Goal: Use online tool/utility: Utilize a website feature to perform a specific function

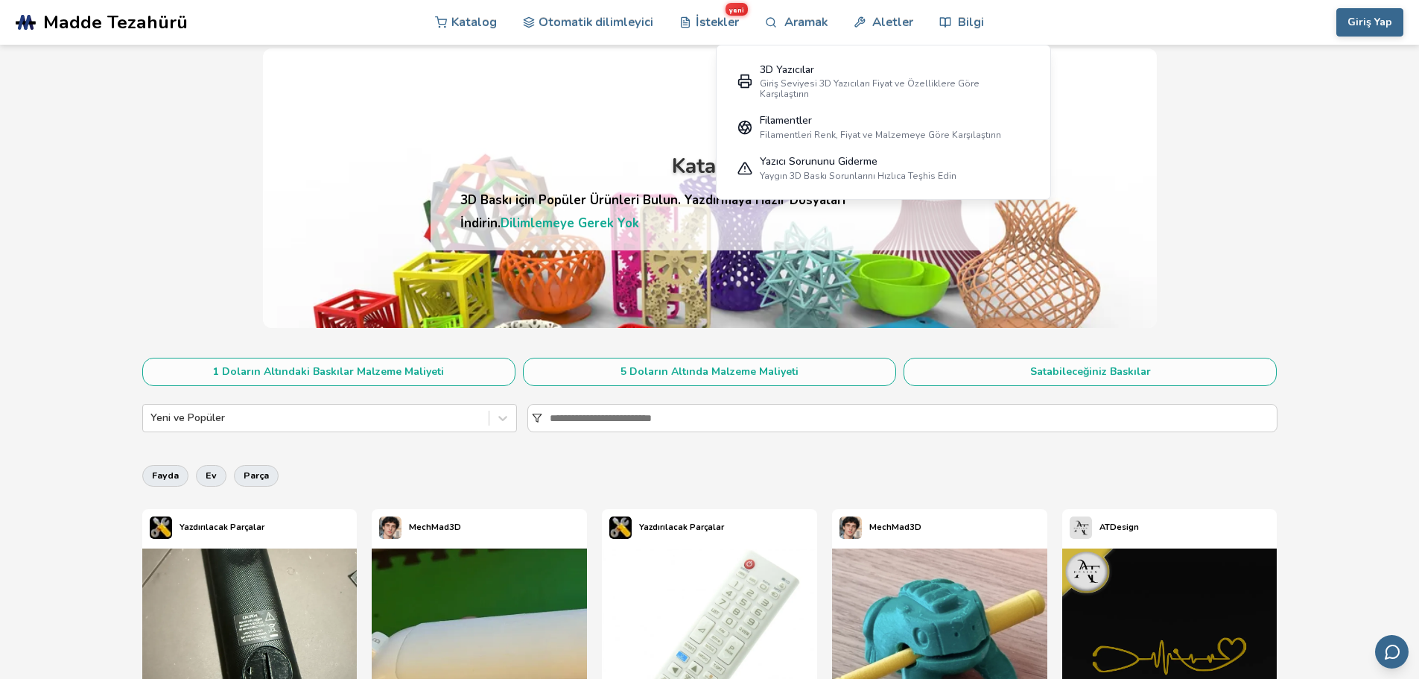
click at [46, 1] on link ".cls-1, .cls-2, .cls-3 { stroke-width: 0px; } .cls-2 { fill: #1d1e56; } .cls-3 …" at bounding box center [184, 22] width 337 height 45
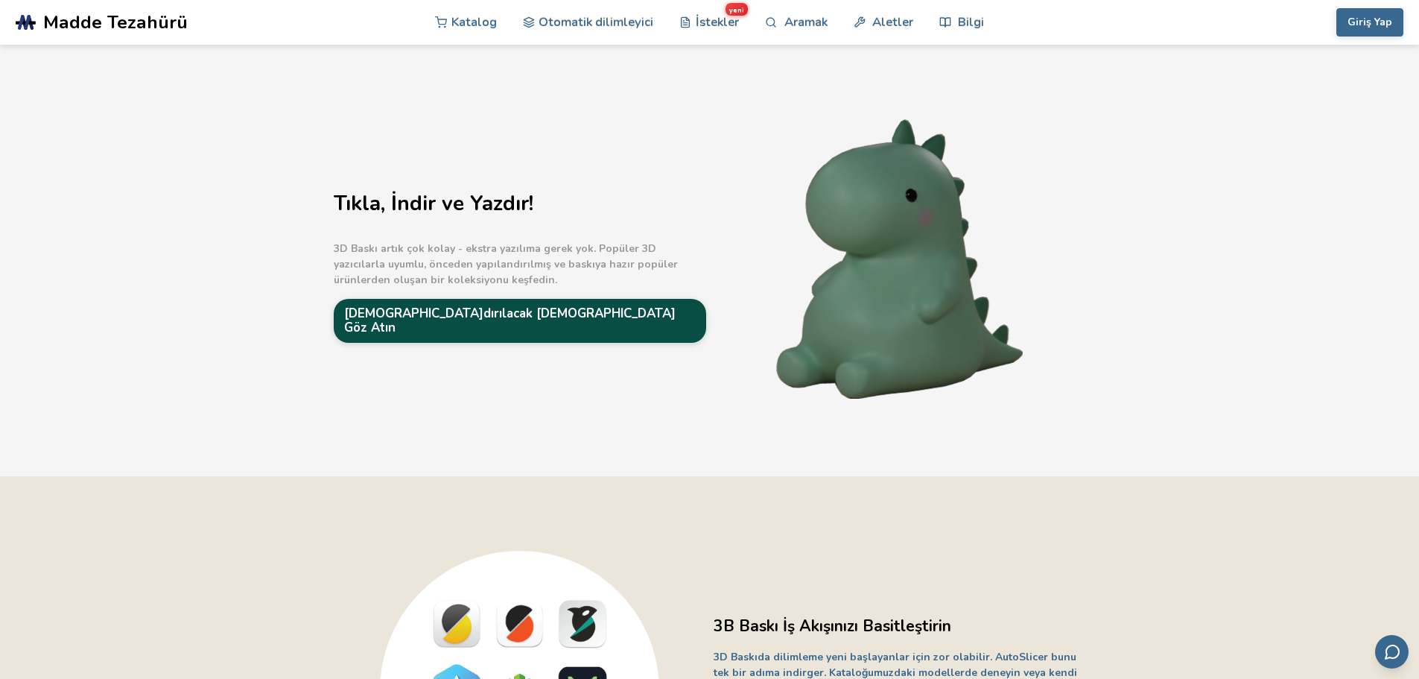
click at [474, 315] on font "[DEMOGRAPHIC_DATA]dırılacak [DEMOGRAPHIC_DATA] Göz Atın" at bounding box center [509, 320] width 331 height 31
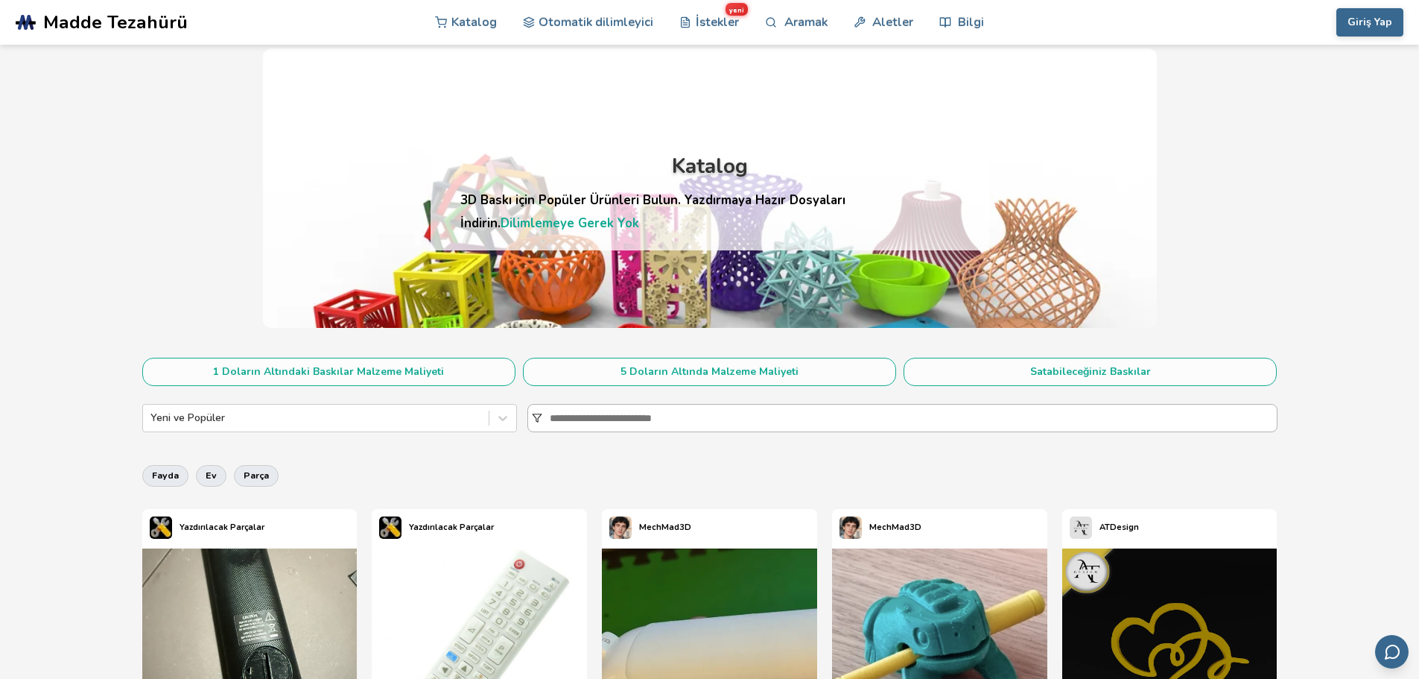
click at [600, 427] on input at bounding box center [913, 417] width 727 height 27
click at [529, 417] on div at bounding box center [902, 418] width 750 height 28
click at [550, 417] on input at bounding box center [913, 417] width 727 height 27
click at [557, 418] on input at bounding box center [913, 417] width 727 height 27
click at [594, 25] on font "Otomatik dilimleyici" at bounding box center [596, 21] width 115 height 17
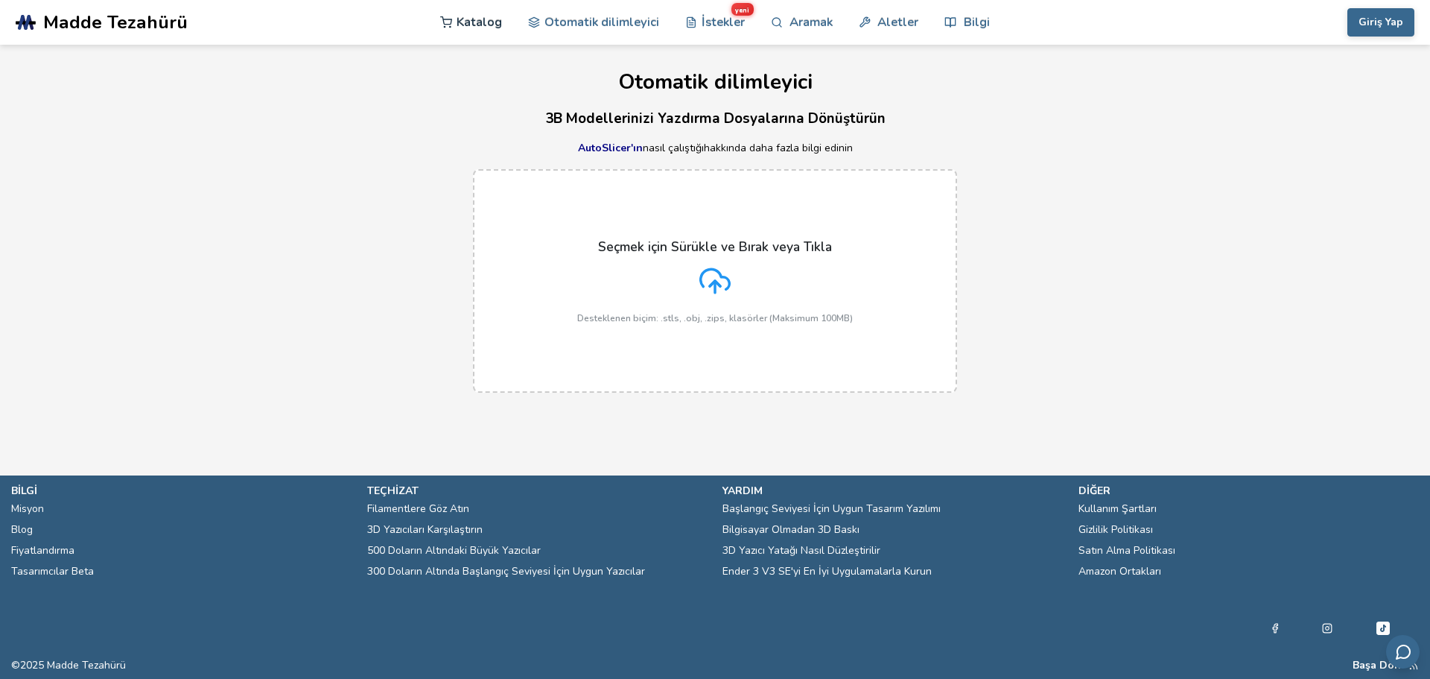
click at [489, 17] on font "Katalog" at bounding box center [479, 21] width 45 height 17
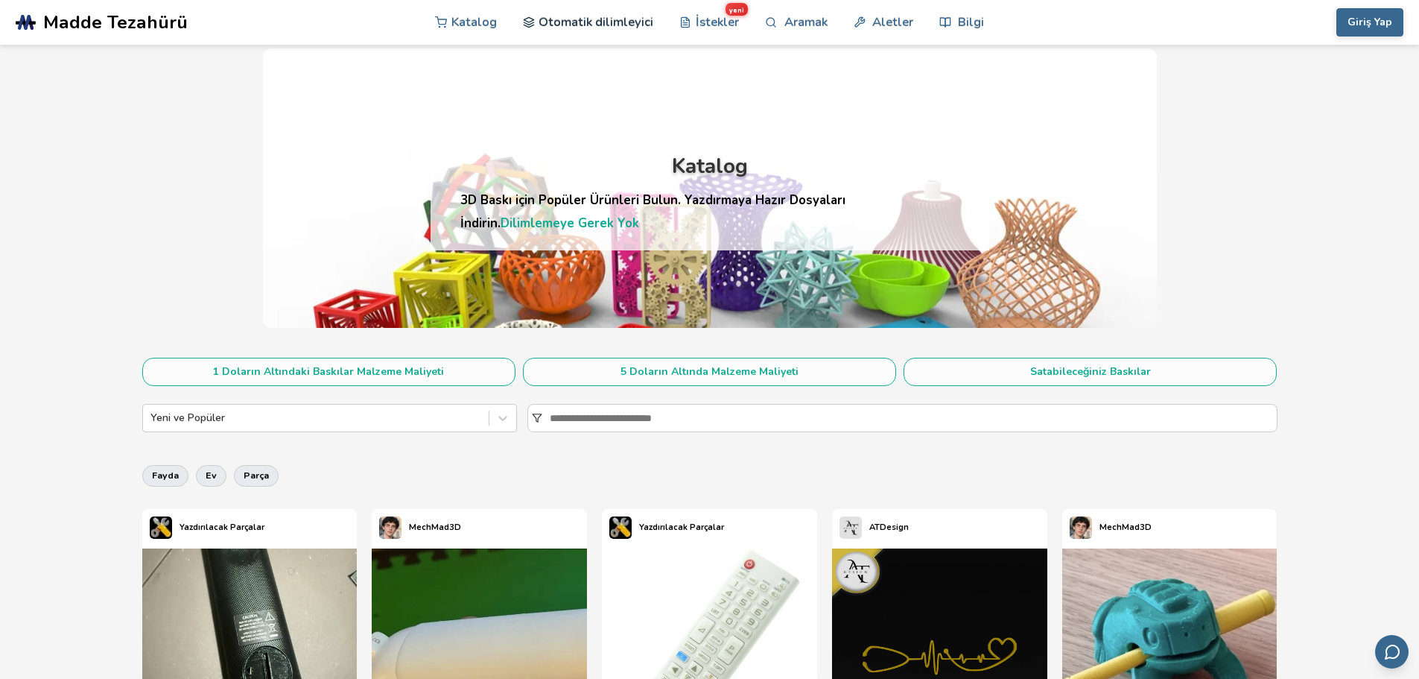
click at [647, 25] on font "Otomatik dilimleyici" at bounding box center [596, 21] width 115 height 17
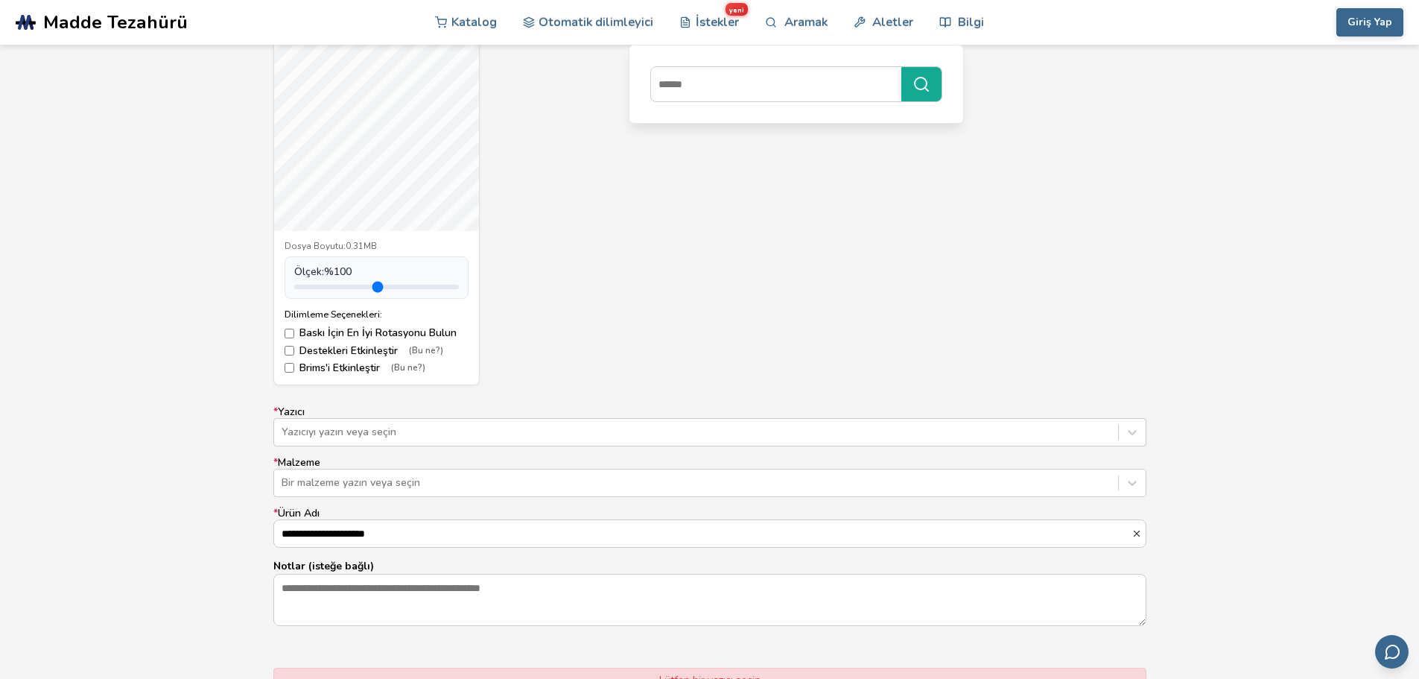
scroll to position [670, 0]
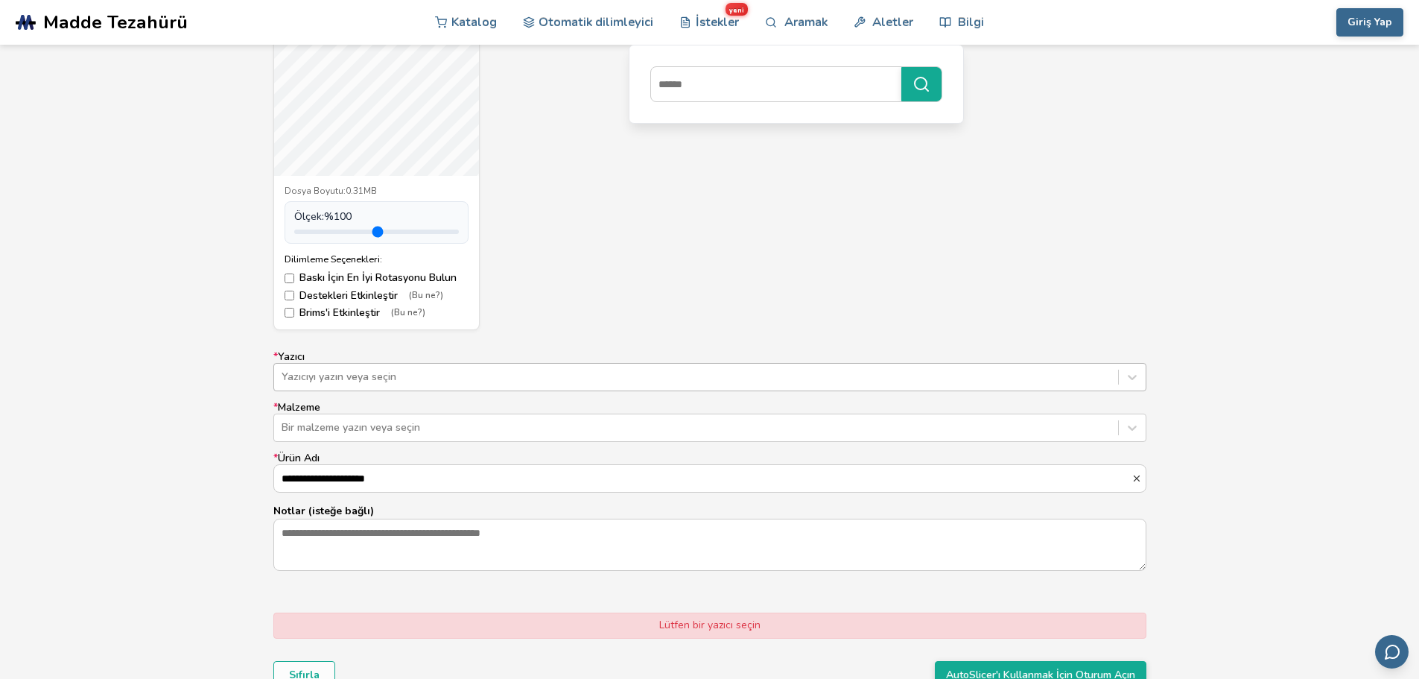
click at [422, 375] on div at bounding box center [696, 376] width 829 height 15
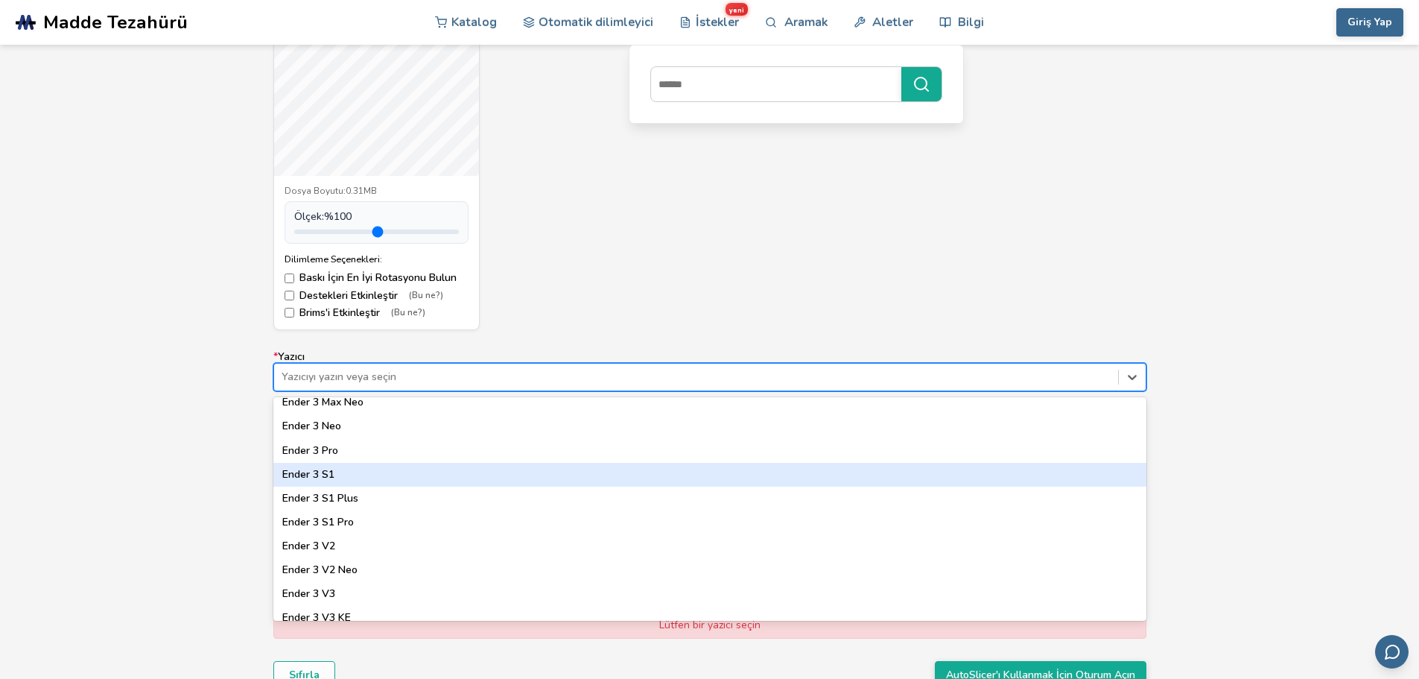
scroll to position [968, 0]
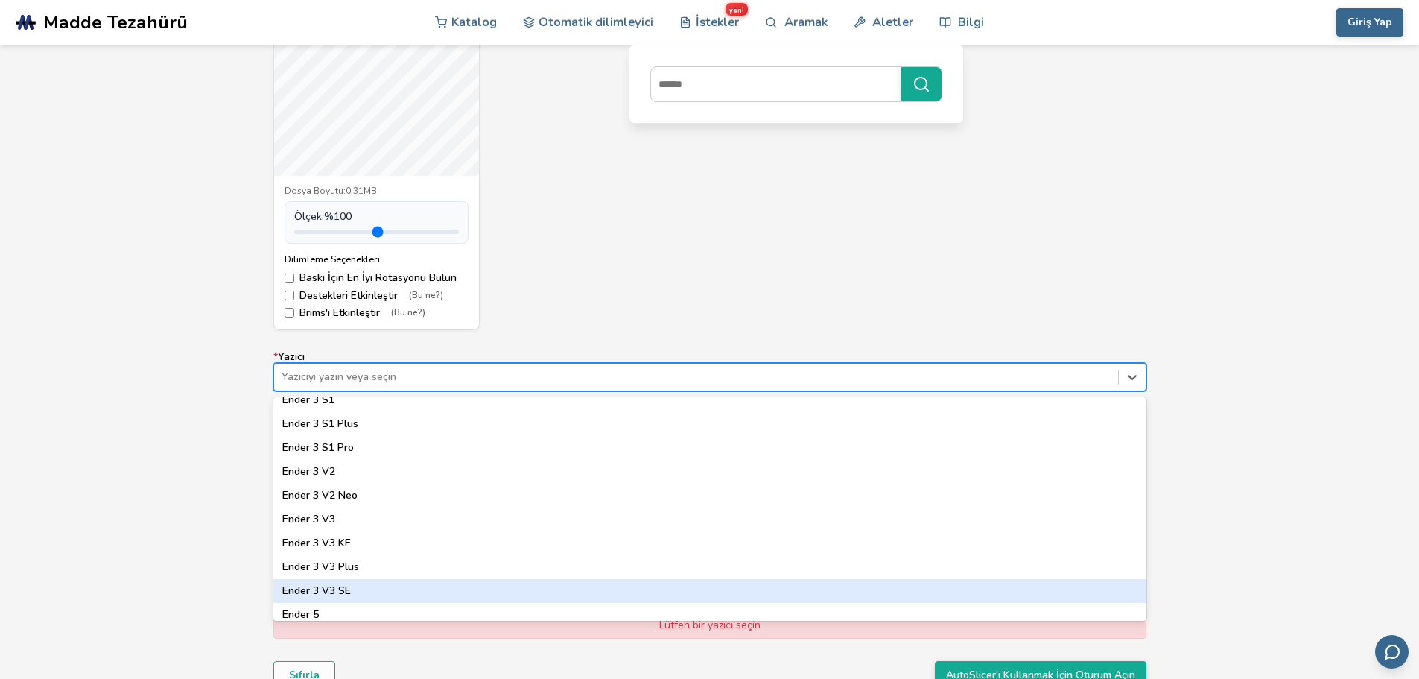
click at [371, 591] on div "Ender 3 V3 SE" at bounding box center [709, 591] width 873 height 24
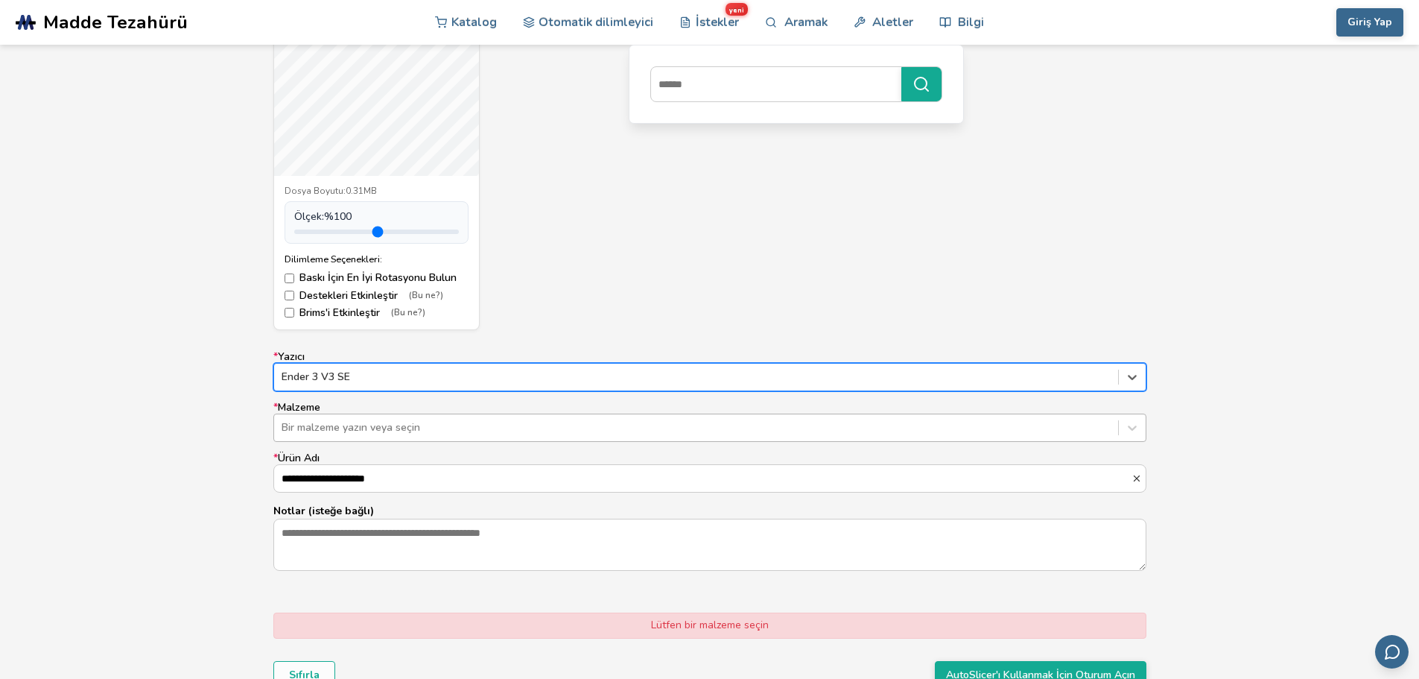
click at [383, 433] on div "Bir malzeme yazın veya seçin" at bounding box center [696, 427] width 844 height 21
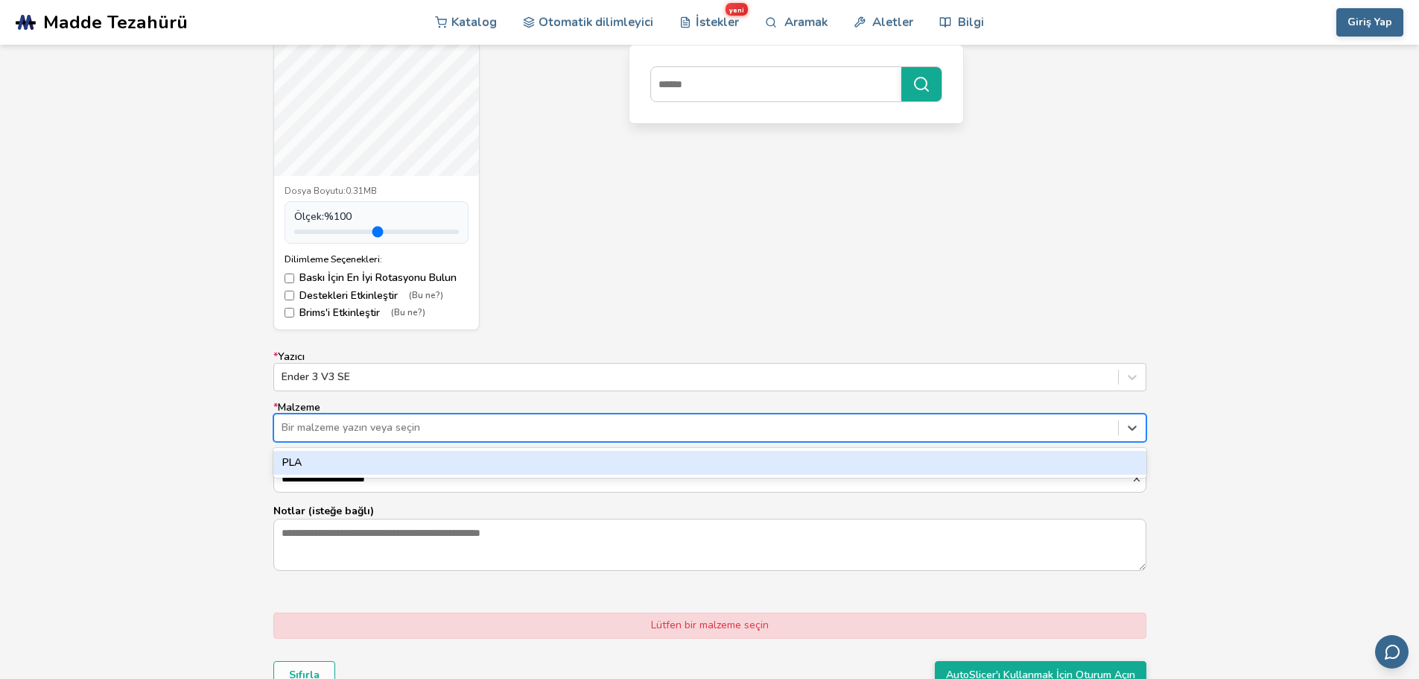
click at [375, 457] on div "PLA" at bounding box center [709, 463] width 873 height 24
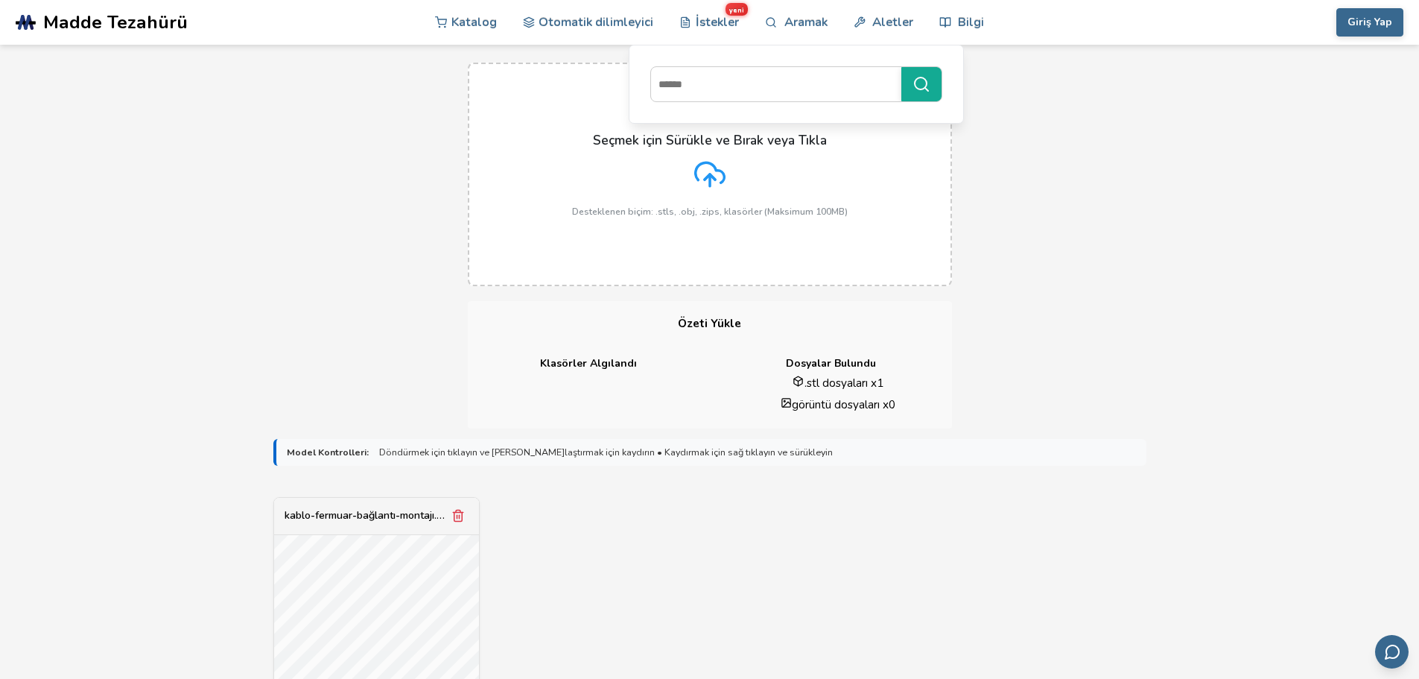
scroll to position [0, 0]
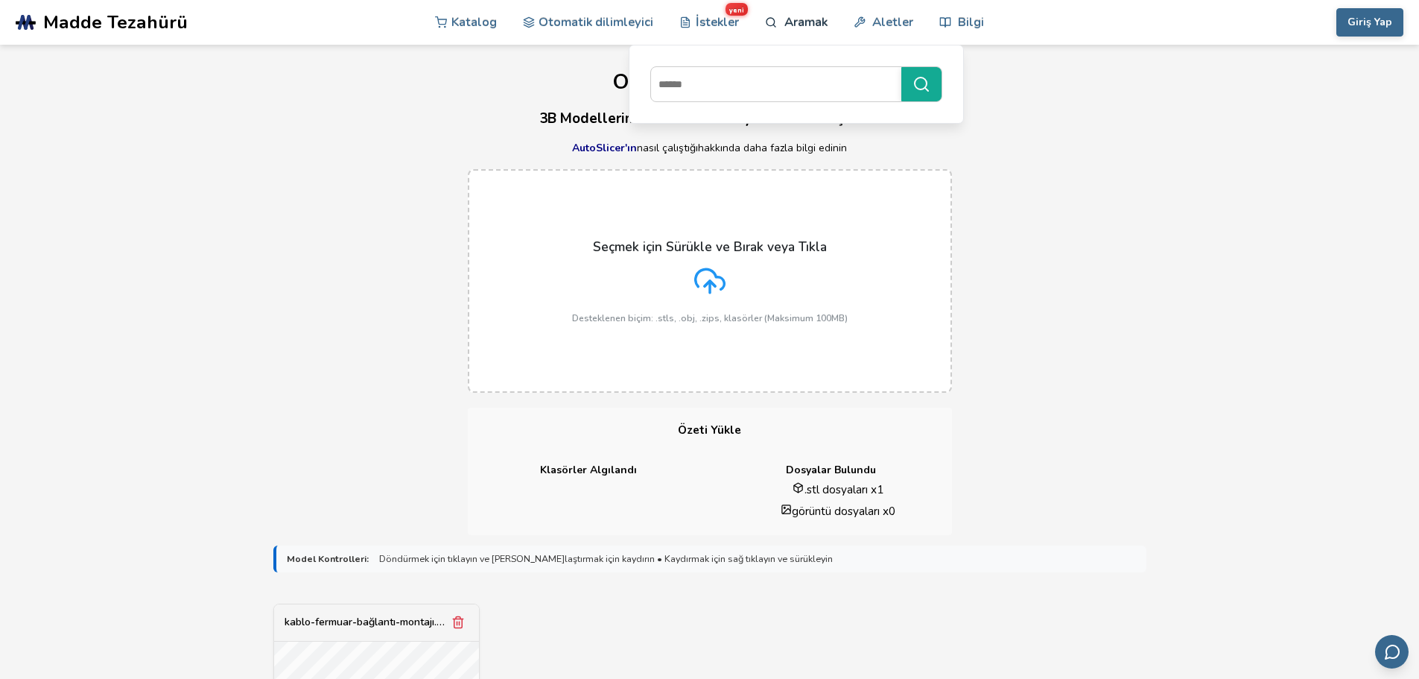
click at [784, 28] on font "Aramak" at bounding box center [805, 21] width 43 height 17
